Goal: Information Seeking & Learning: Learn about a topic

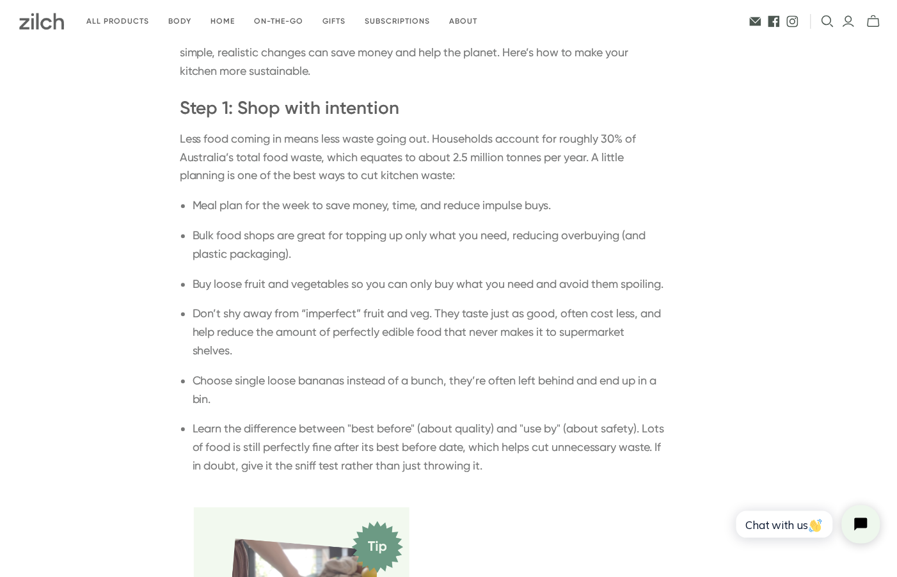
scroll to position [668, 0]
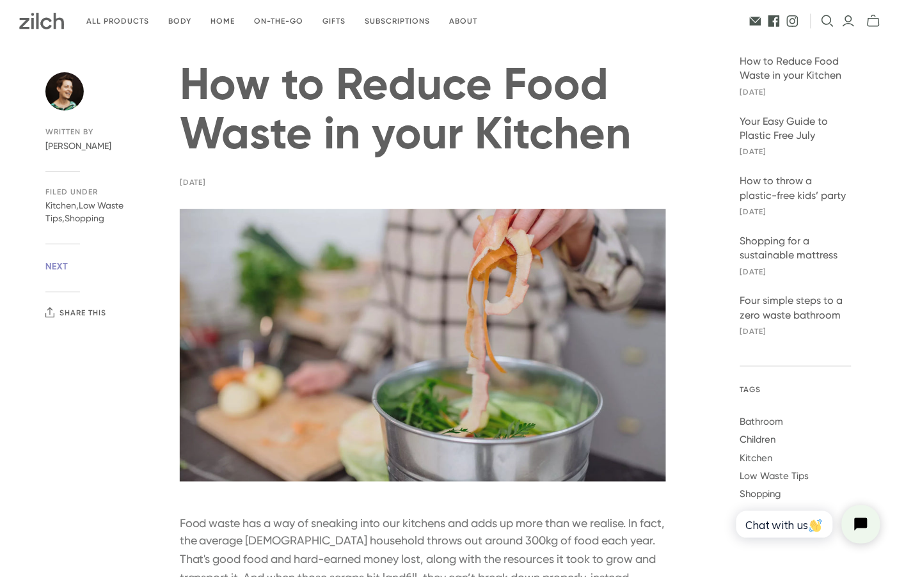
scroll to position [147, 0]
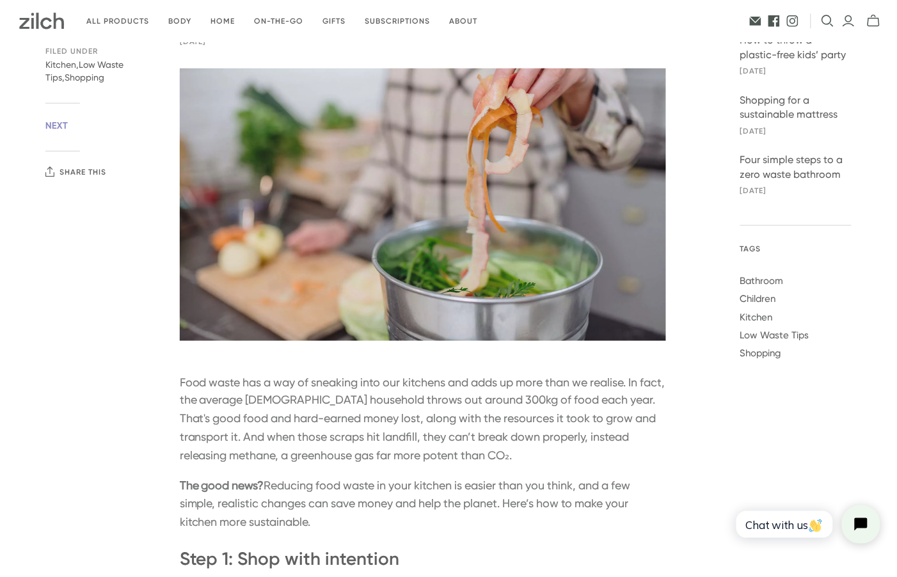
scroll to position [13, 0]
